Goal: Find specific page/section: Find specific page/section

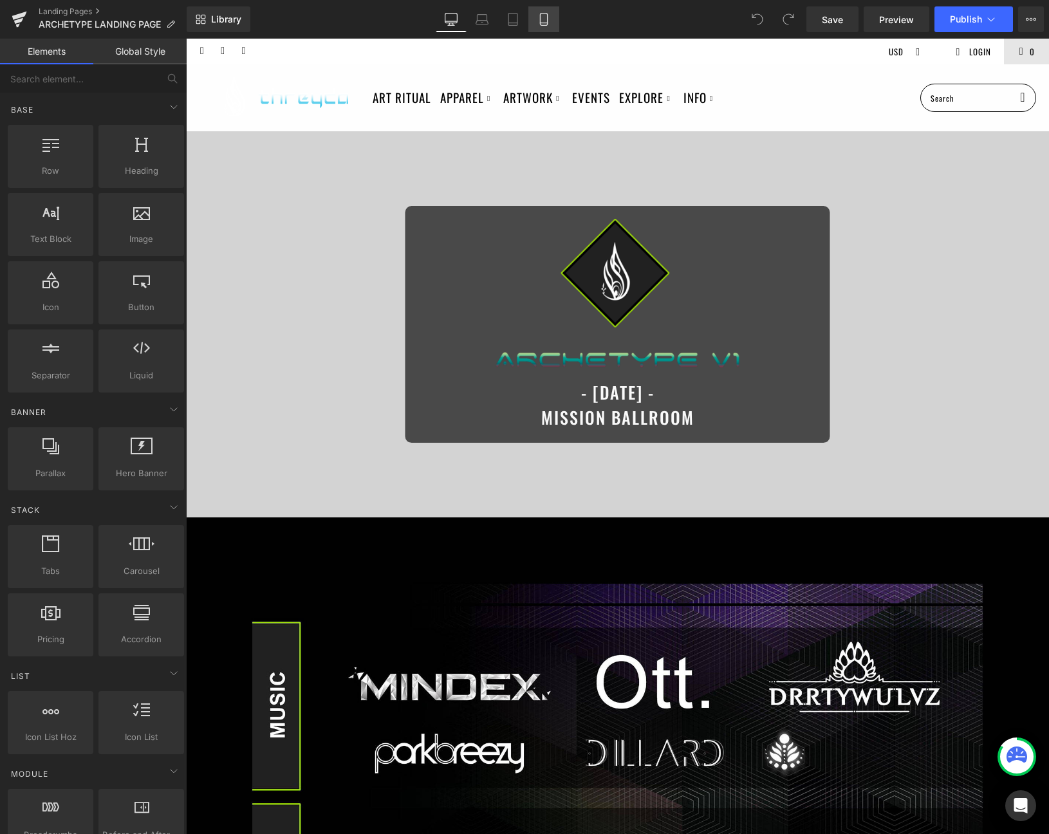
click at [538, 13] on icon at bounding box center [544, 19] width 13 height 13
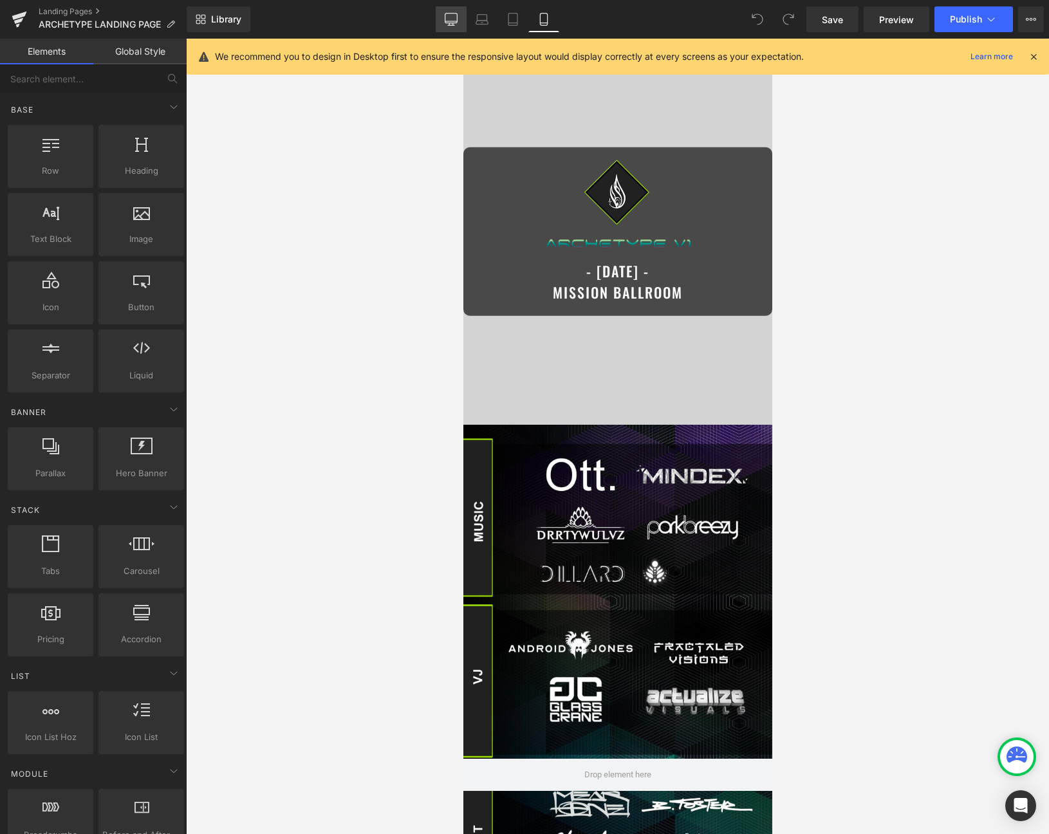
click at [455, 14] on icon at bounding box center [451, 19] width 13 height 13
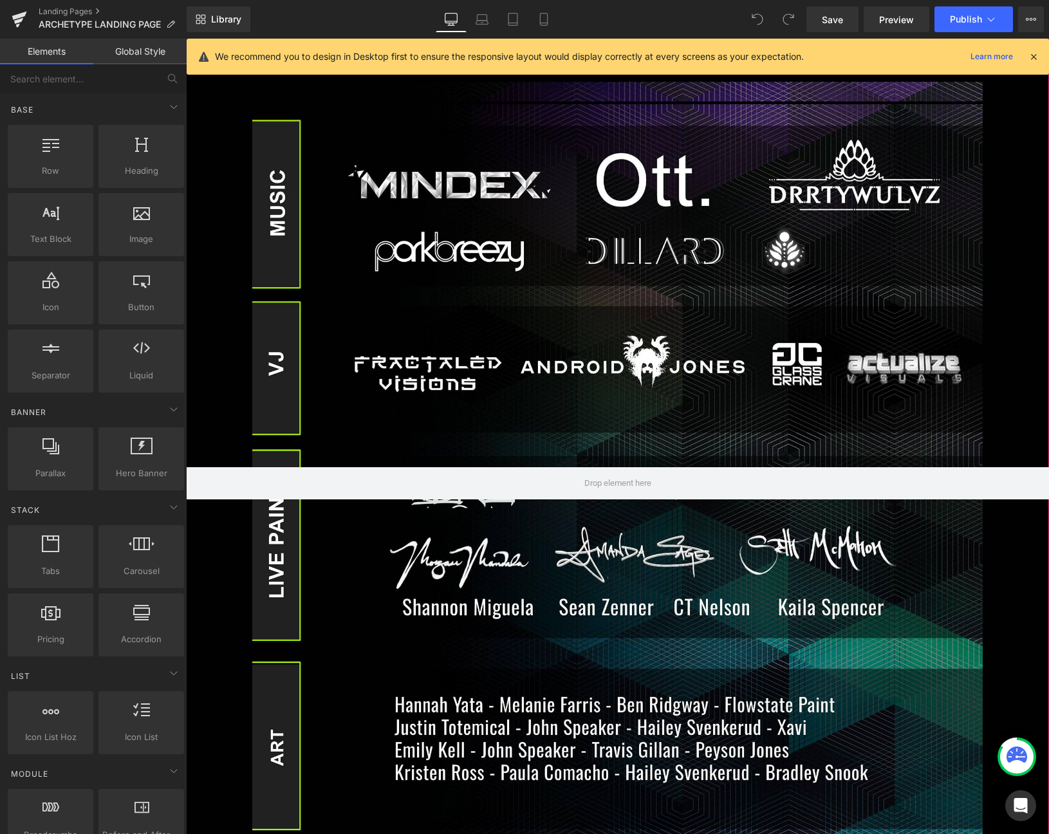
scroll to position [503, 0]
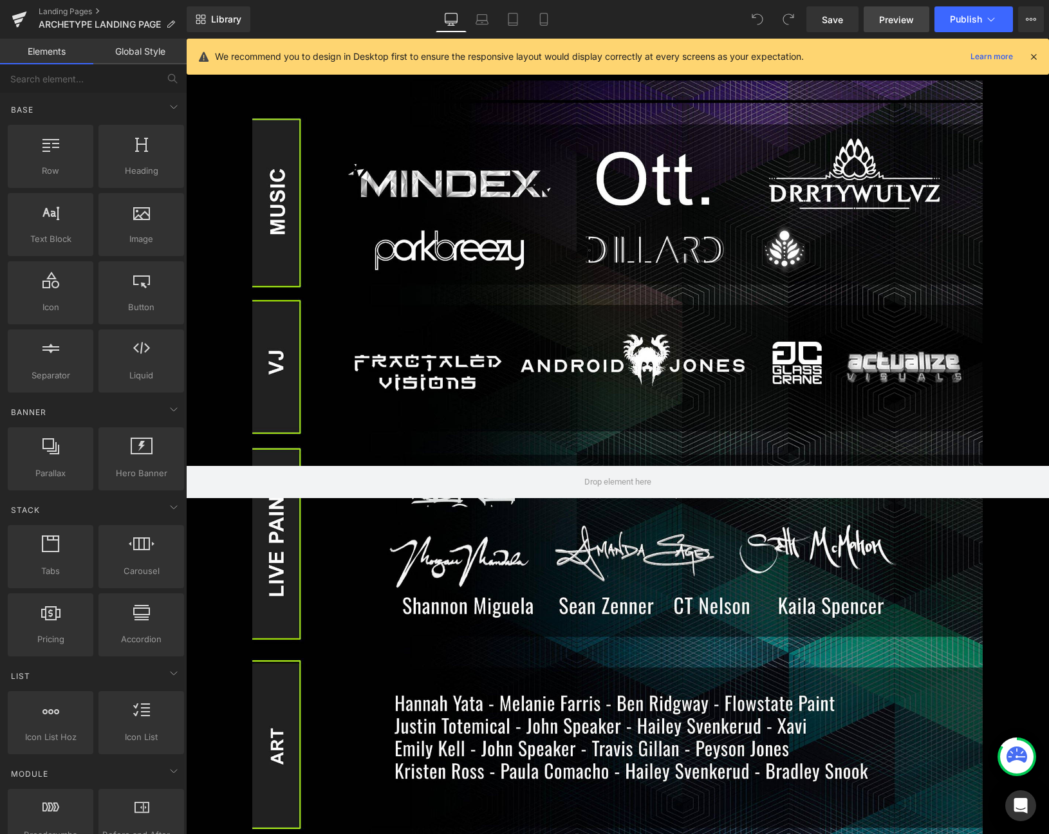
click at [909, 24] on span "Preview" at bounding box center [896, 20] width 35 height 14
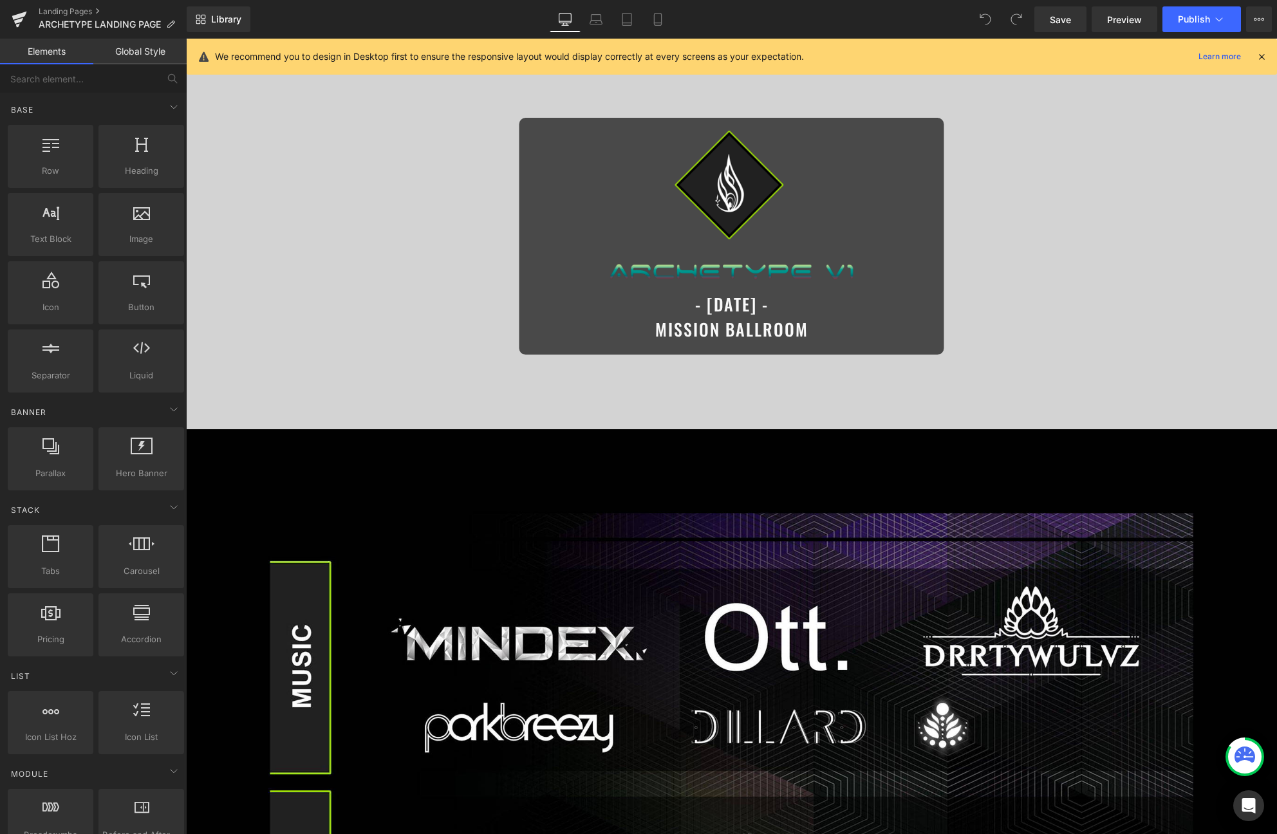
scroll to position [0, 0]
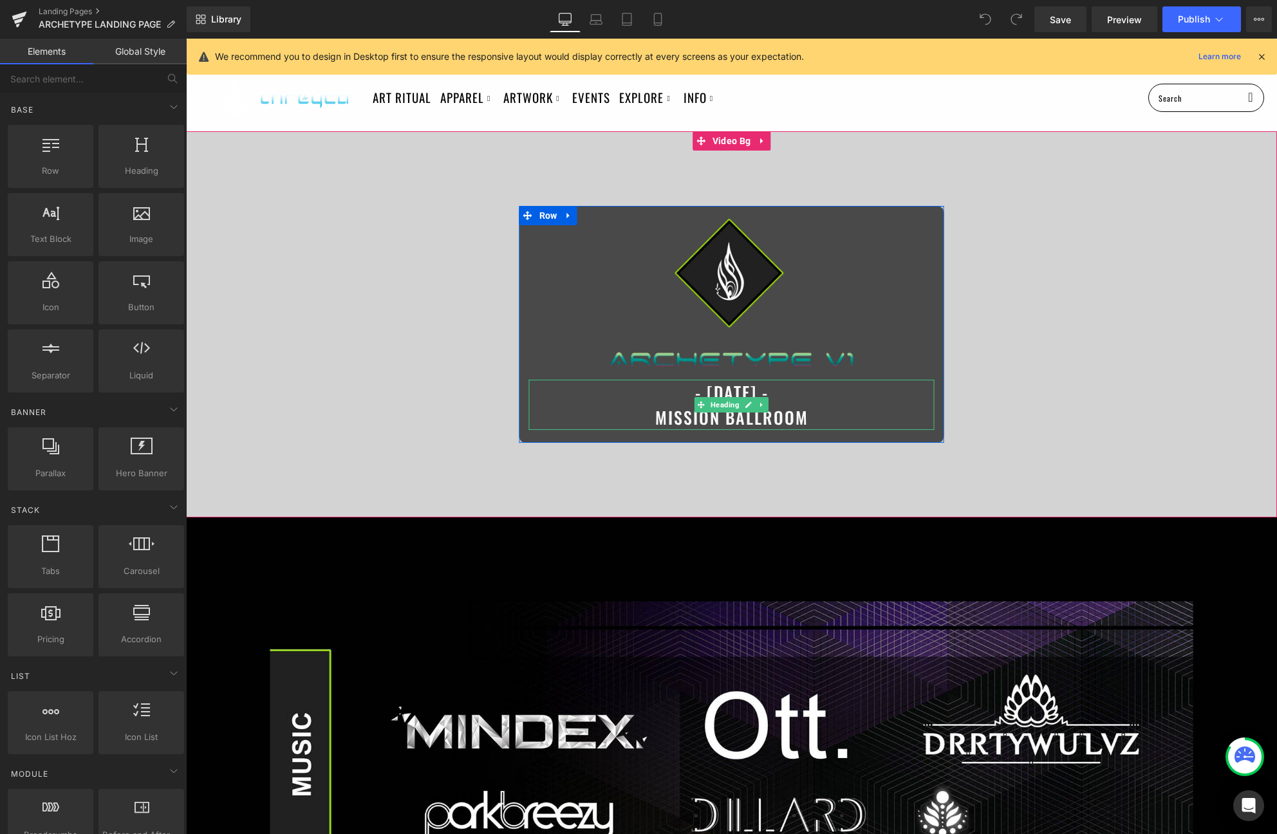
click at [715, 390] on span "- [DATE] - MISSION BALLROOM" at bounding box center [731, 405] width 153 height 50
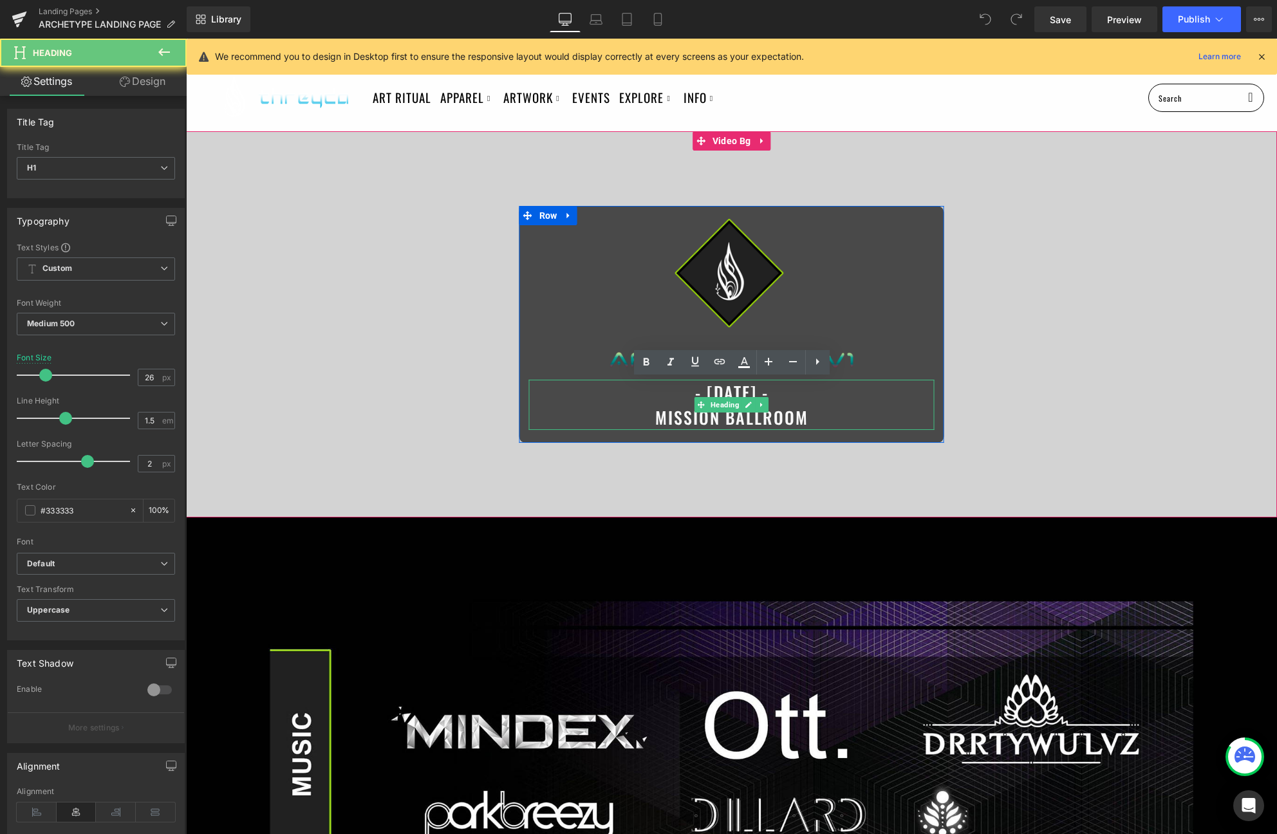
click at [715, 390] on span "- [DATE] - MISSION BALLROOM" at bounding box center [731, 405] width 153 height 50
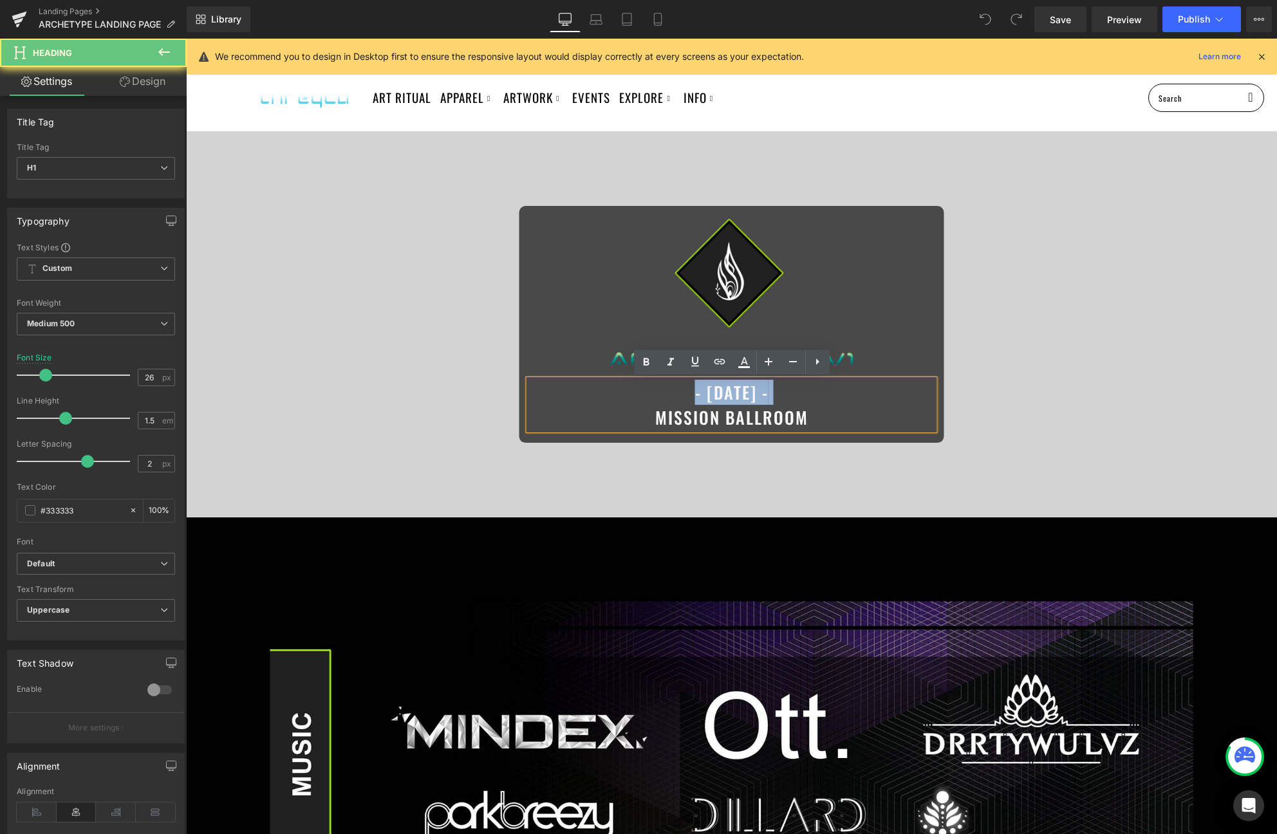
click at [715, 390] on span "- [DATE] - MISSION BALLROOM" at bounding box center [731, 405] width 153 height 50
click at [758, 394] on span "- [DATE] - MISSION BALLROOM" at bounding box center [731, 405] width 153 height 50
drag, startPoint x: 782, startPoint y: 392, endPoint x: 676, endPoint y: 390, distance: 105.6
click at [676, 390] on span "- [DATE] - MISSION BALLROOM" at bounding box center [731, 405] width 153 height 50
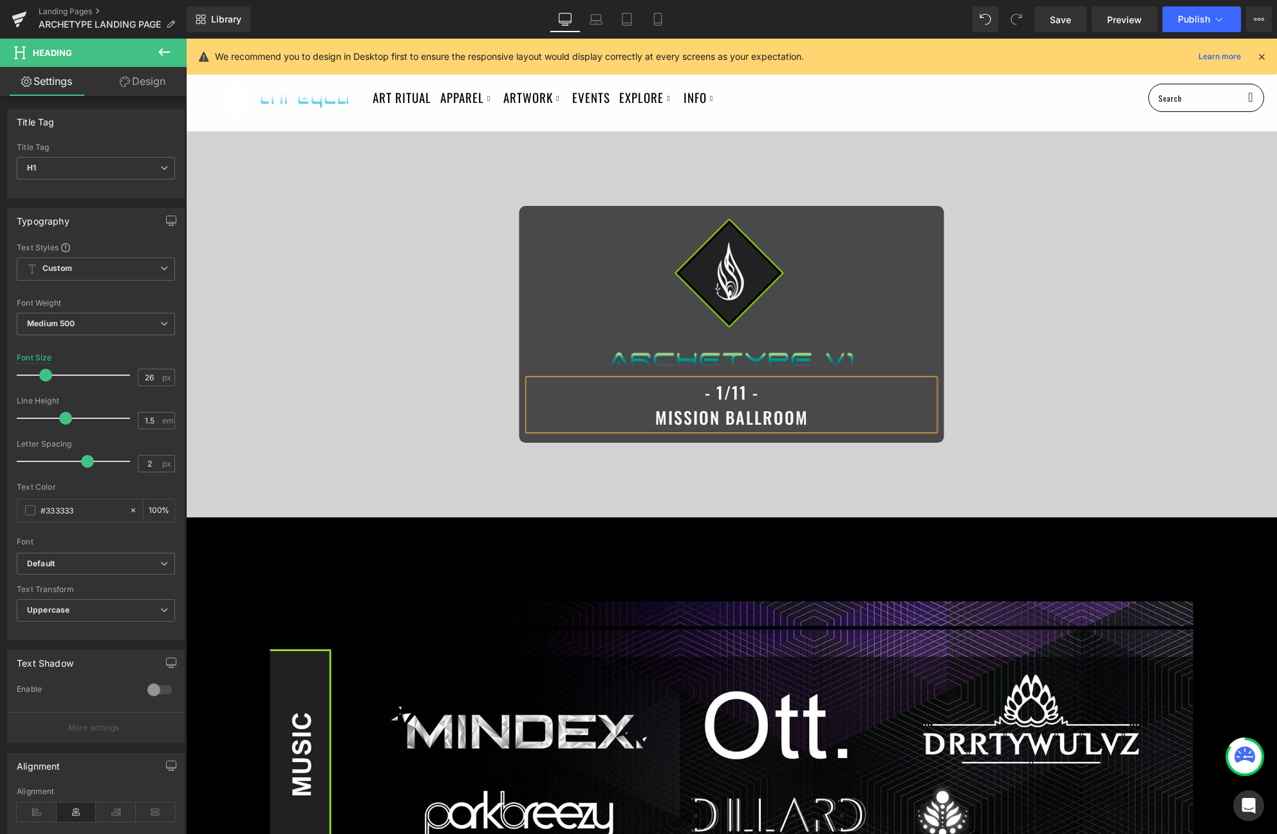
click at [858, 485] on div at bounding box center [731, 324] width 1091 height 386
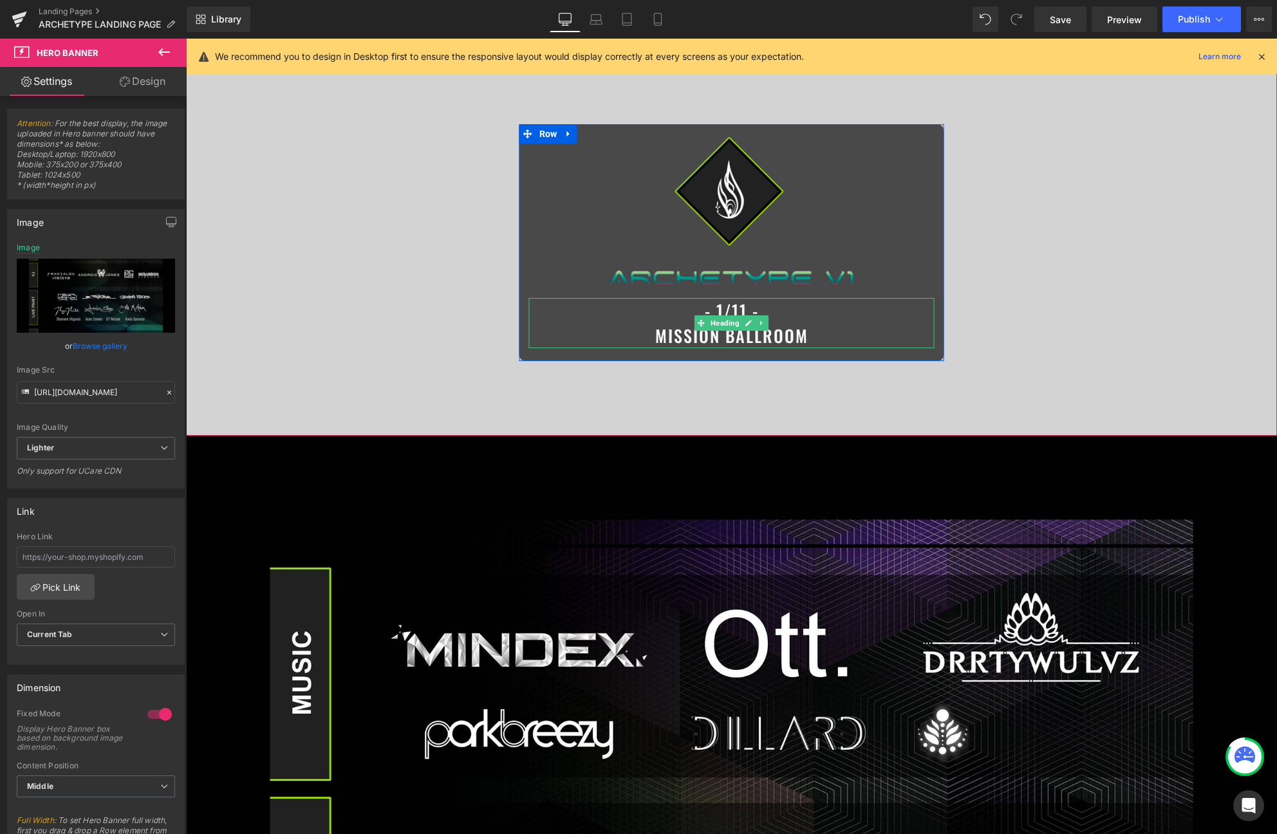
scroll to position [82, 0]
click at [786, 310] on h1 "- 1/11 - MISSION BALLROOM" at bounding box center [732, 322] width 406 height 50
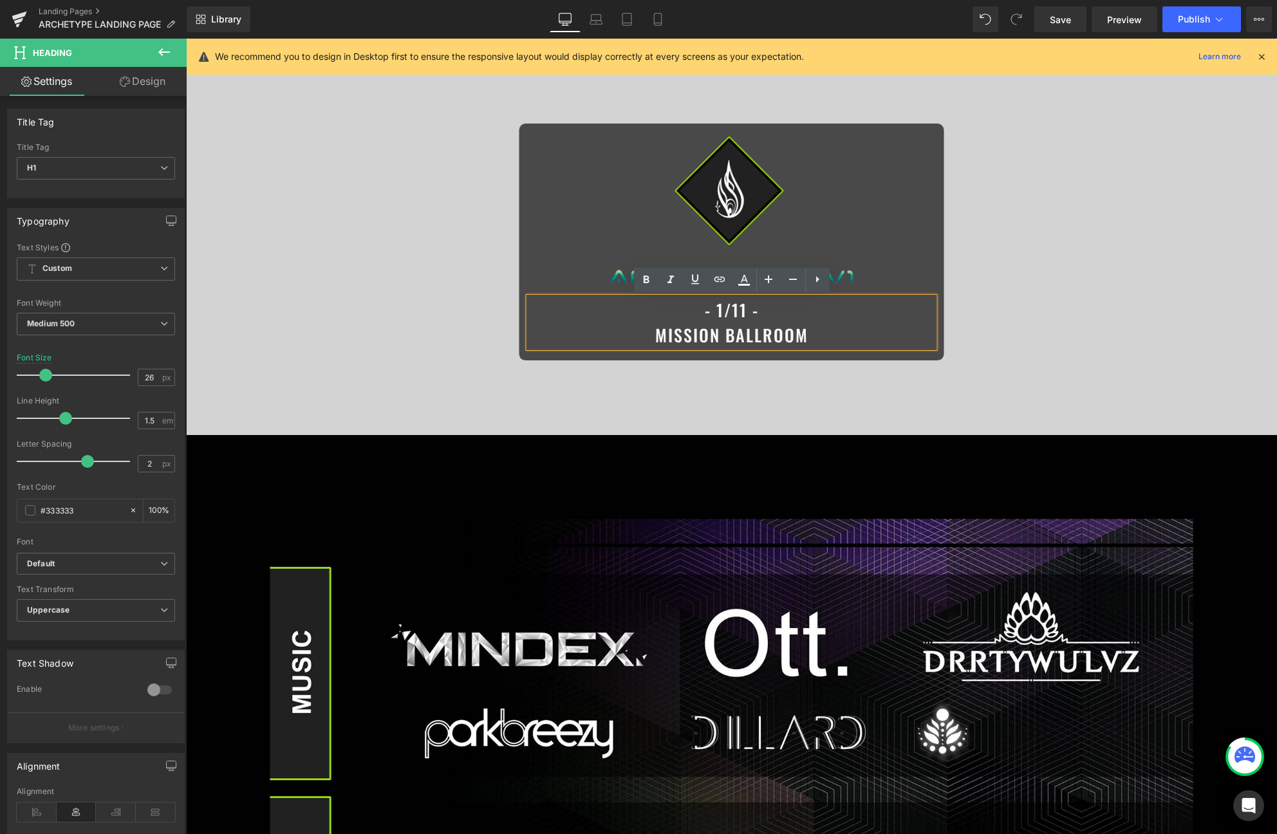
click at [887, 411] on div at bounding box center [731, 242] width 1091 height 386
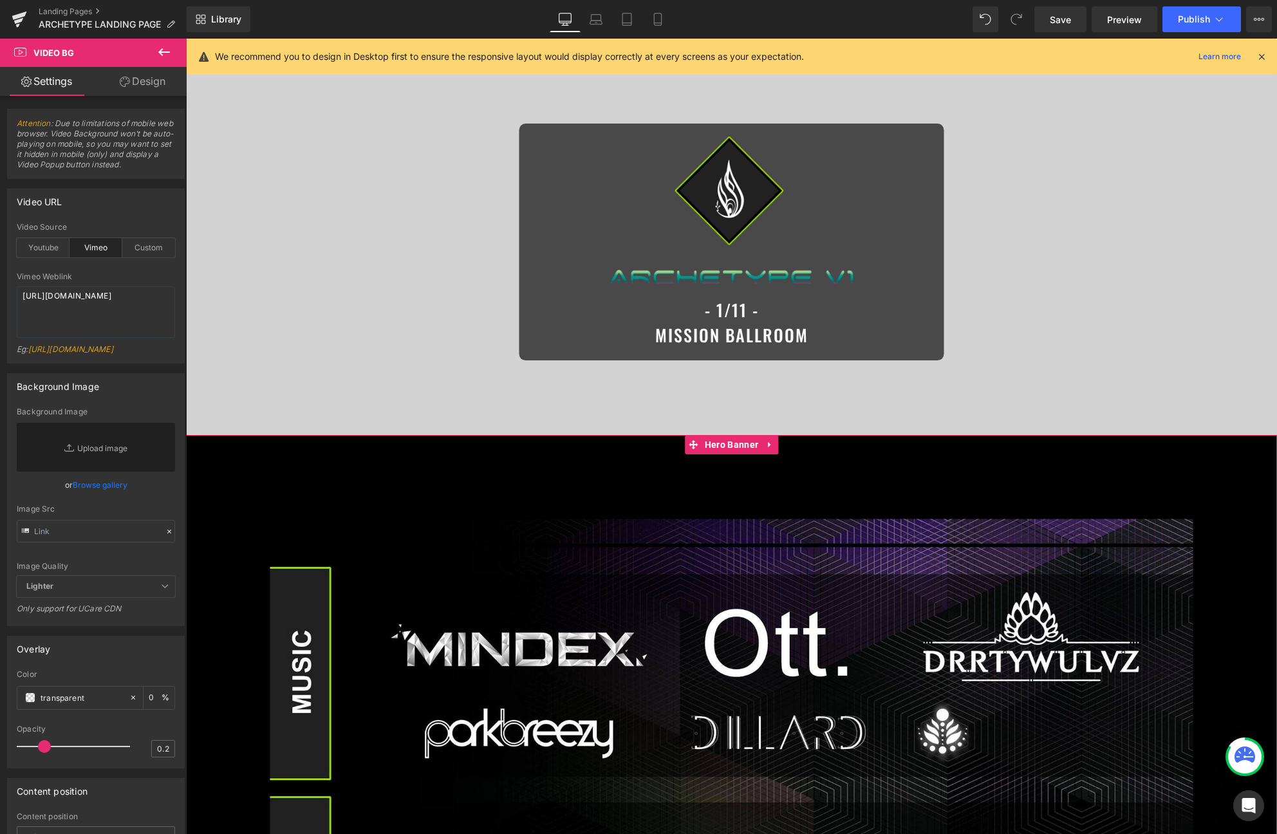
scroll to position [0, 0]
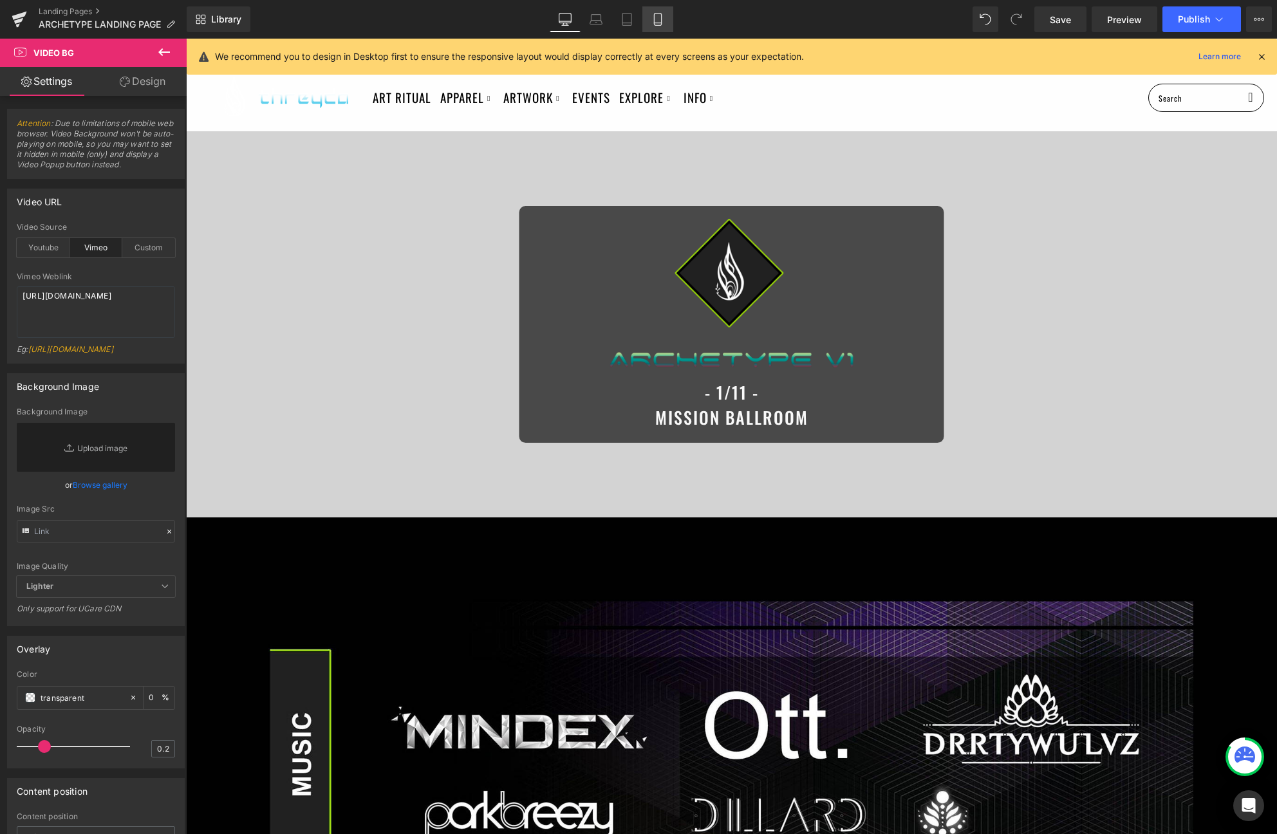
click at [667, 14] on link "Mobile" at bounding box center [658, 19] width 31 height 26
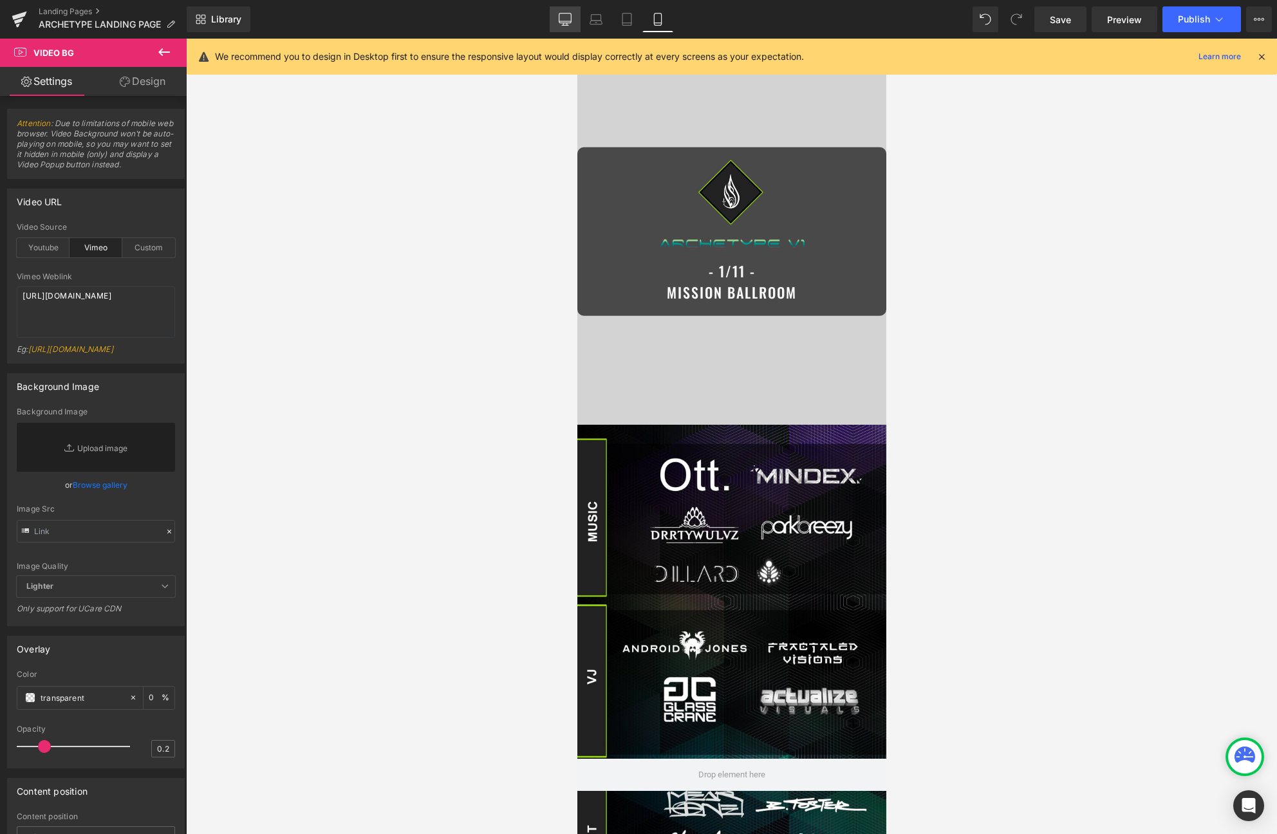
click at [568, 25] on icon at bounding box center [565, 25] width 6 height 0
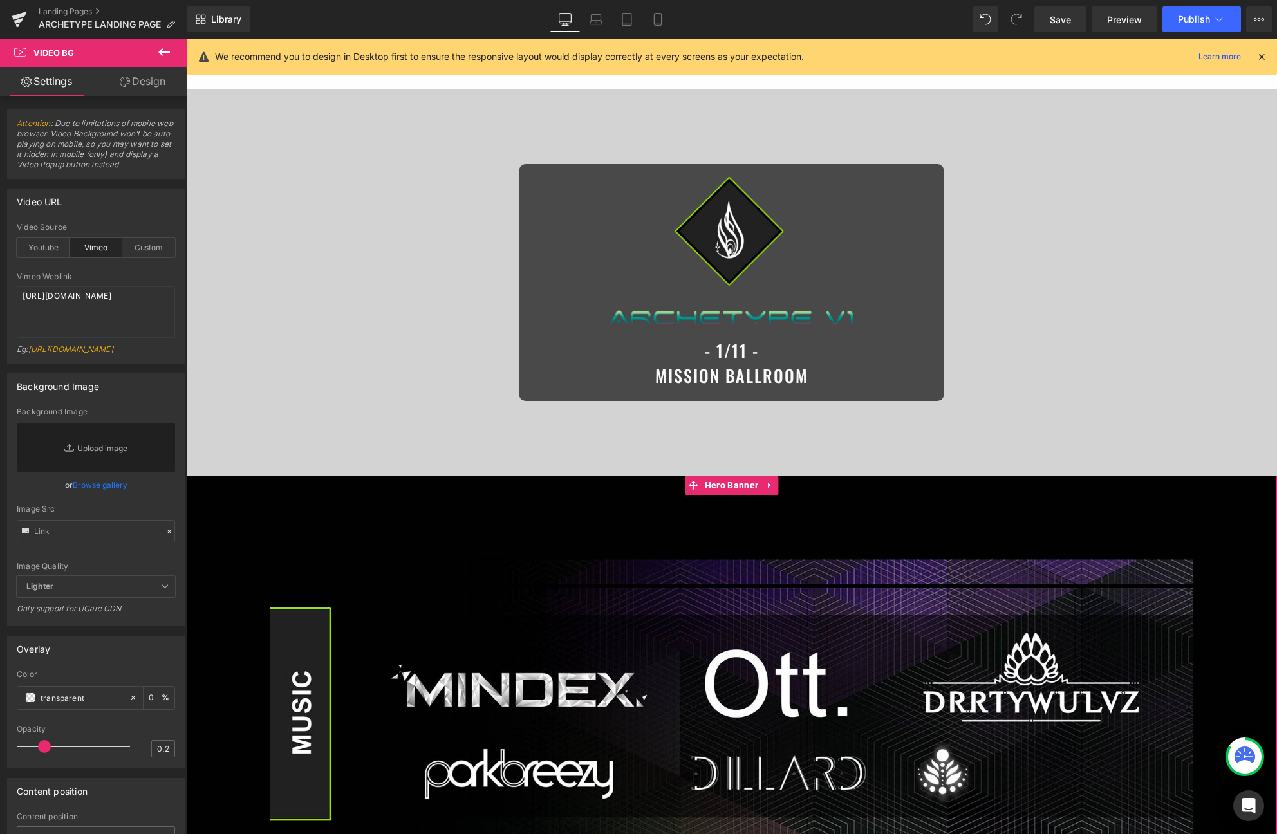
scroll to position [44, 0]
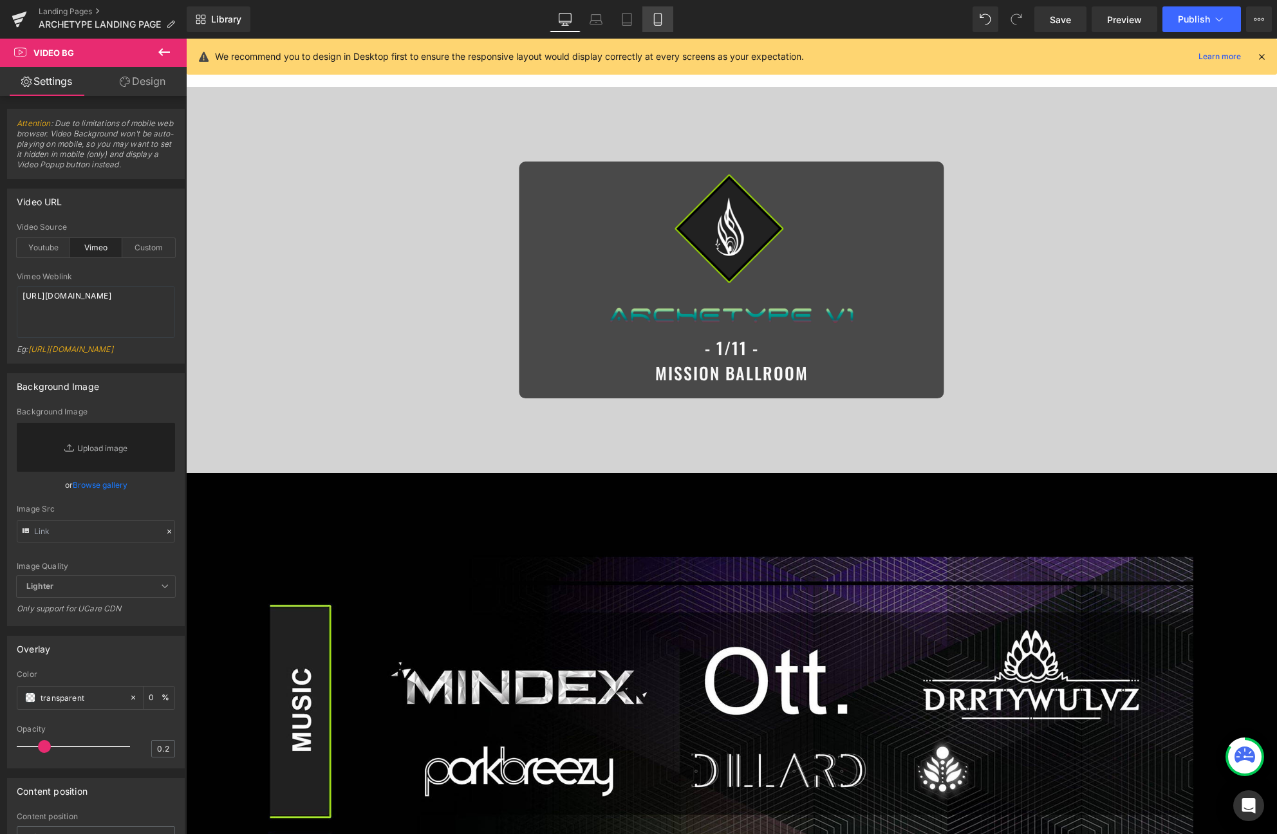
click at [657, 27] on link "Mobile" at bounding box center [658, 19] width 31 height 26
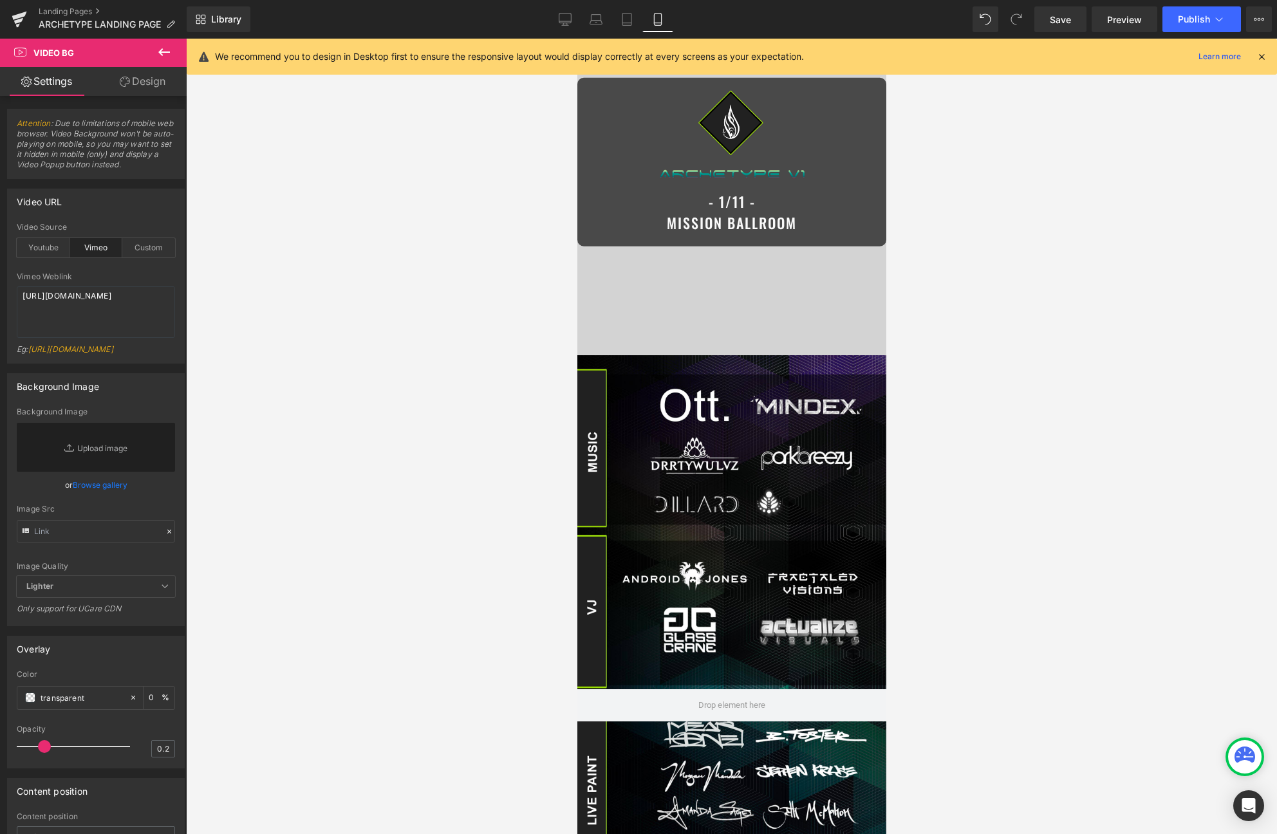
scroll to position [0, 0]
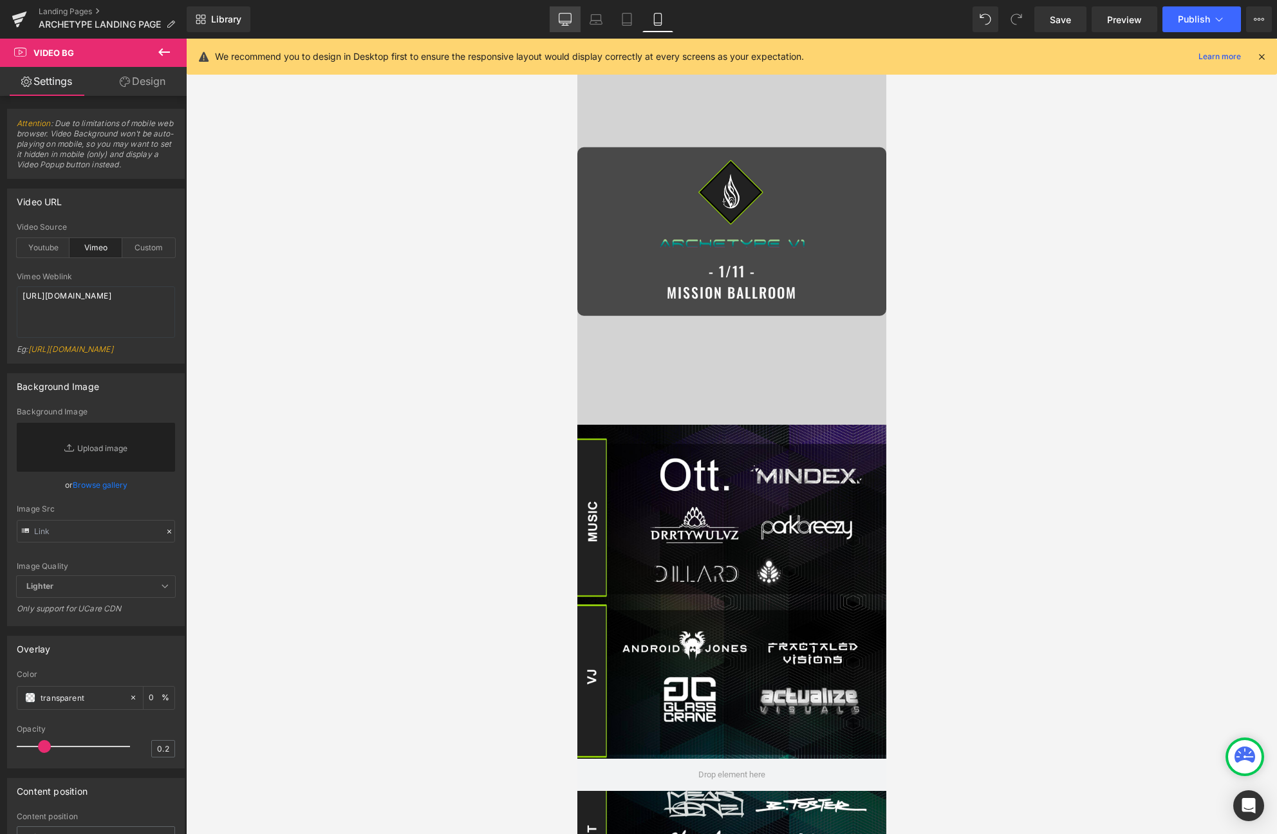
click at [568, 21] on icon at bounding box center [565, 19] width 13 height 13
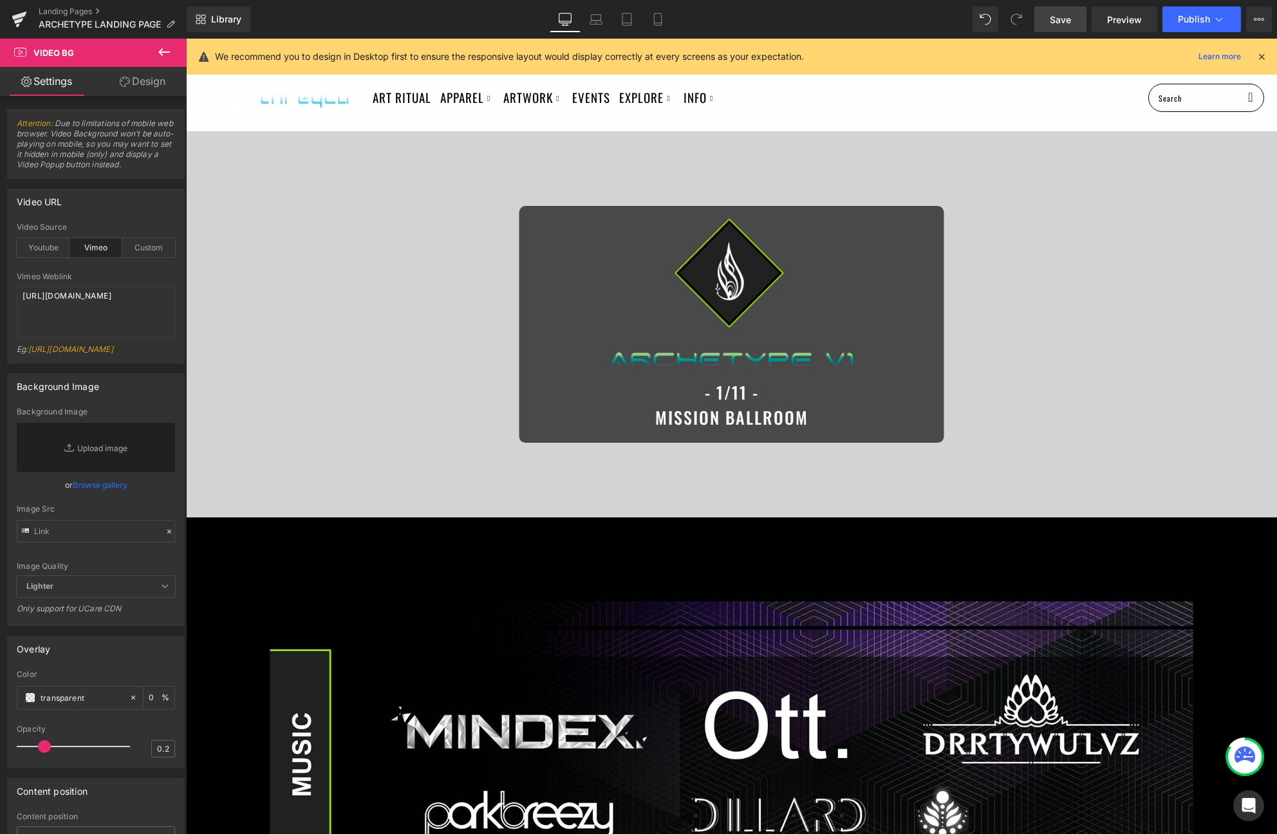
click at [1049, 19] on span "Save" at bounding box center [1060, 20] width 21 height 14
click at [1049, 55] on icon at bounding box center [1262, 57] width 12 height 12
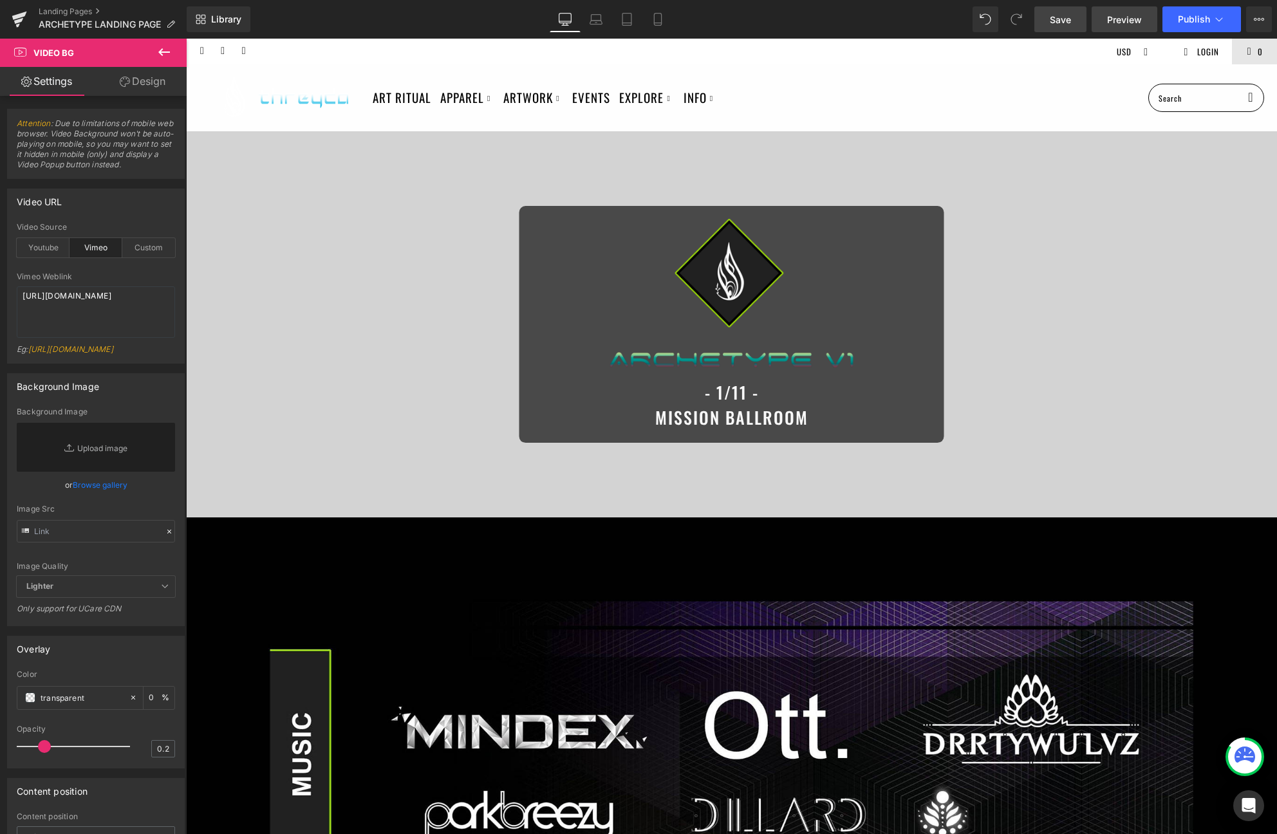
click at [1049, 28] on link "Preview" at bounding box center [1125, 19] width 66 height 26
